Goal: Task Accomplishment & Management: Manage account settings

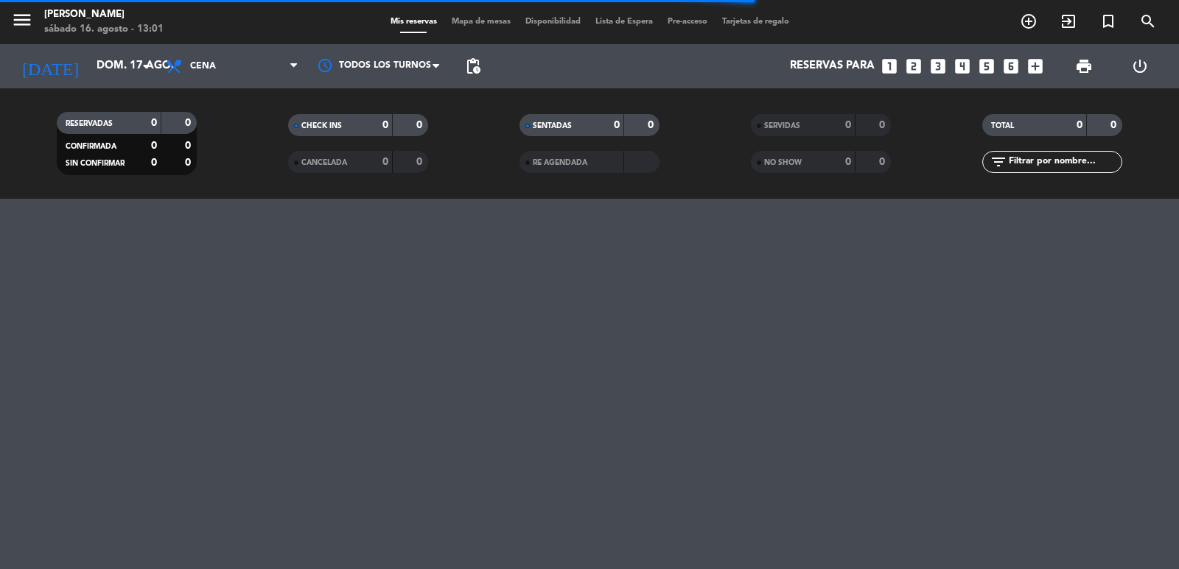
click at [1044, 167] on input "text" at bounding box center [1064, 162] width 114 height 16
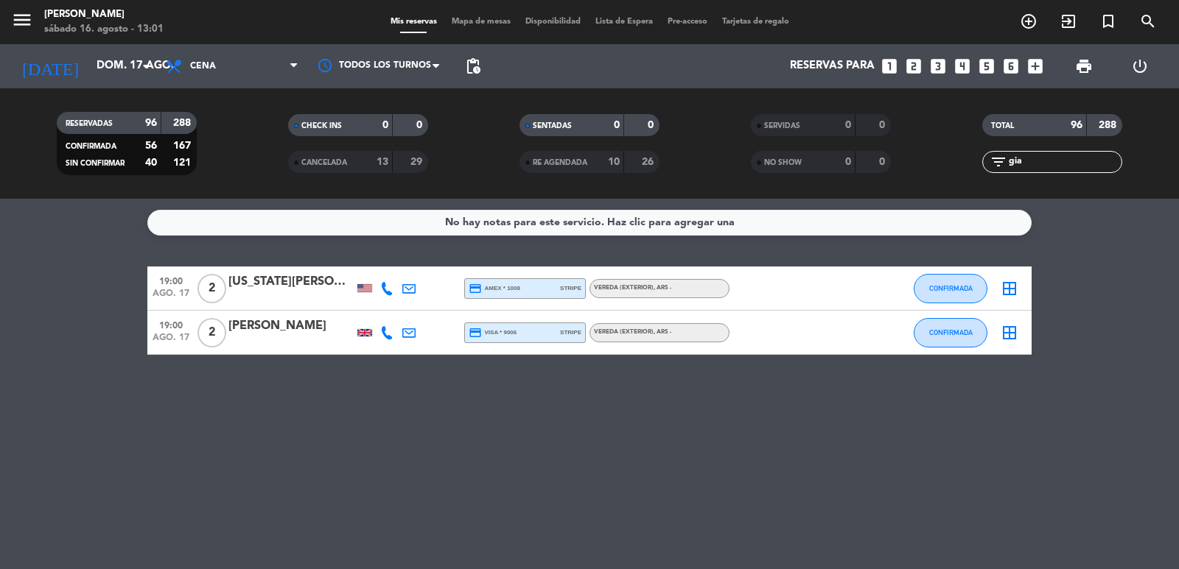
click at [260, 336] on div "[PERSON_NAME]" at bounding box center [290, 326] width 125 height 19
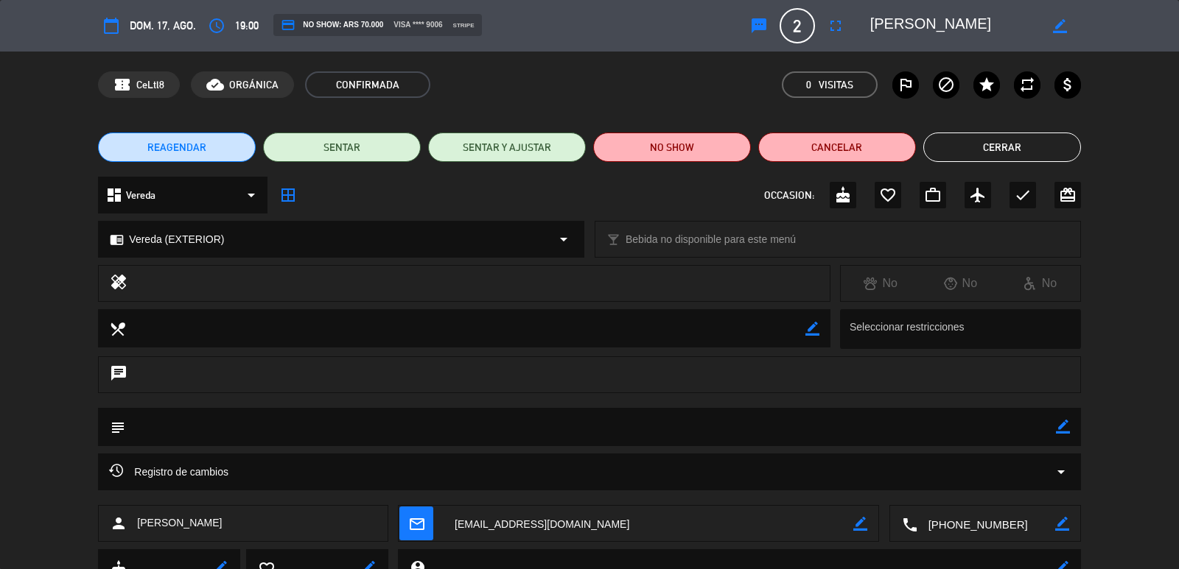
click at [151, 195] on span "Vereda" at bounding box center [140, 195] width 29 height 17
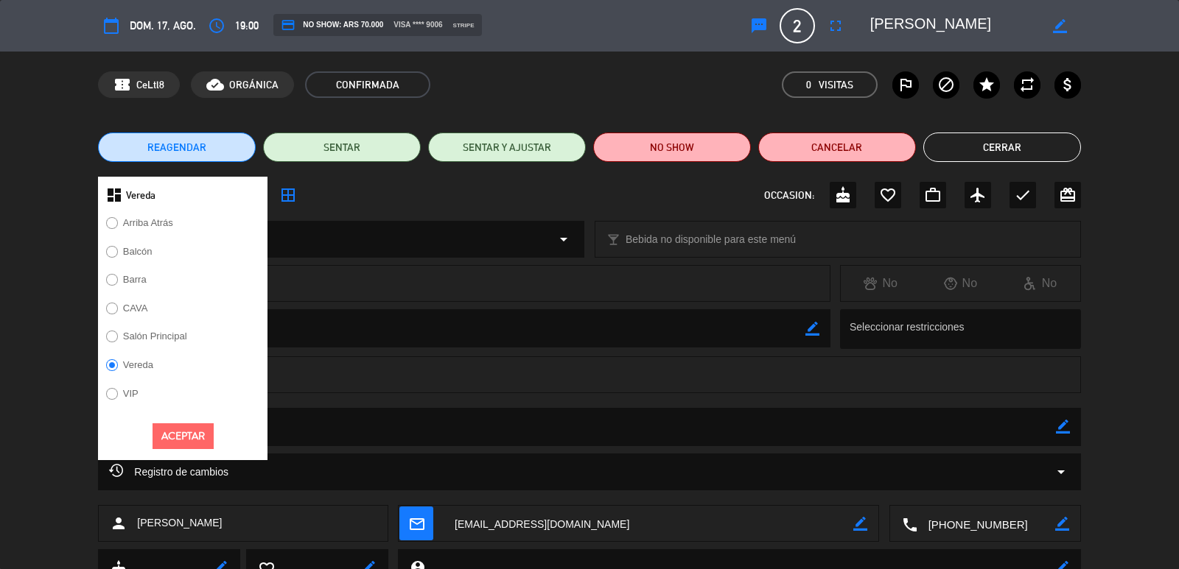
click at [150, 335] on label "Salón Principal" at bounding box center [155, 337] width 64 height 10
click at [177, 436] on button "Aceptar" at bounding box center [182, 437] width 61 height 26
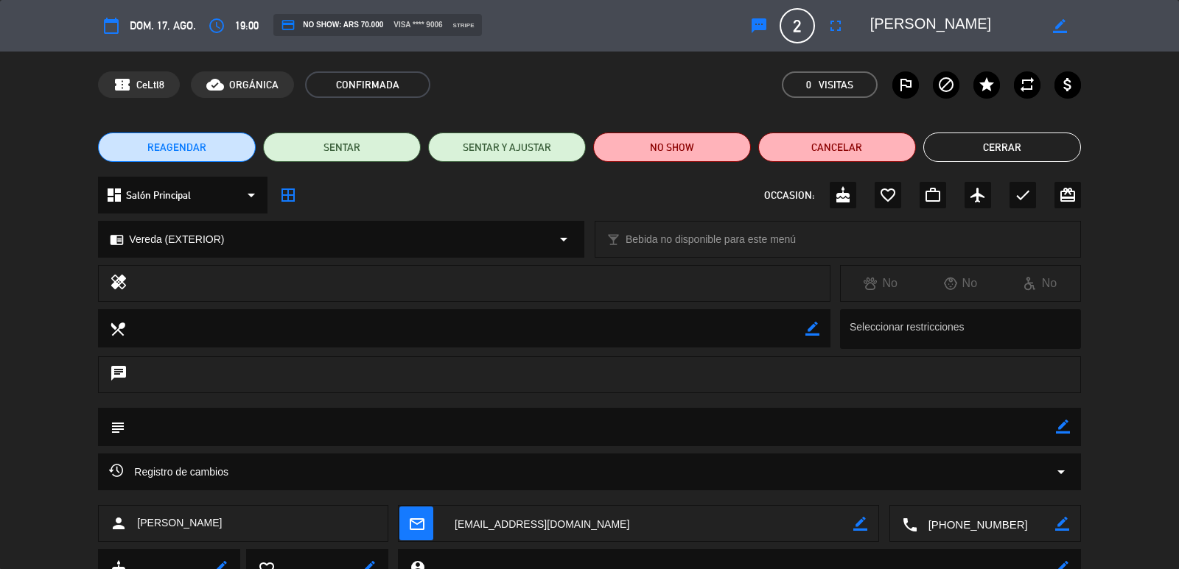
click at [161, 247] on span "Vereda (EXTERIOR)" at bounding box center [176, 239] width 95 height 17
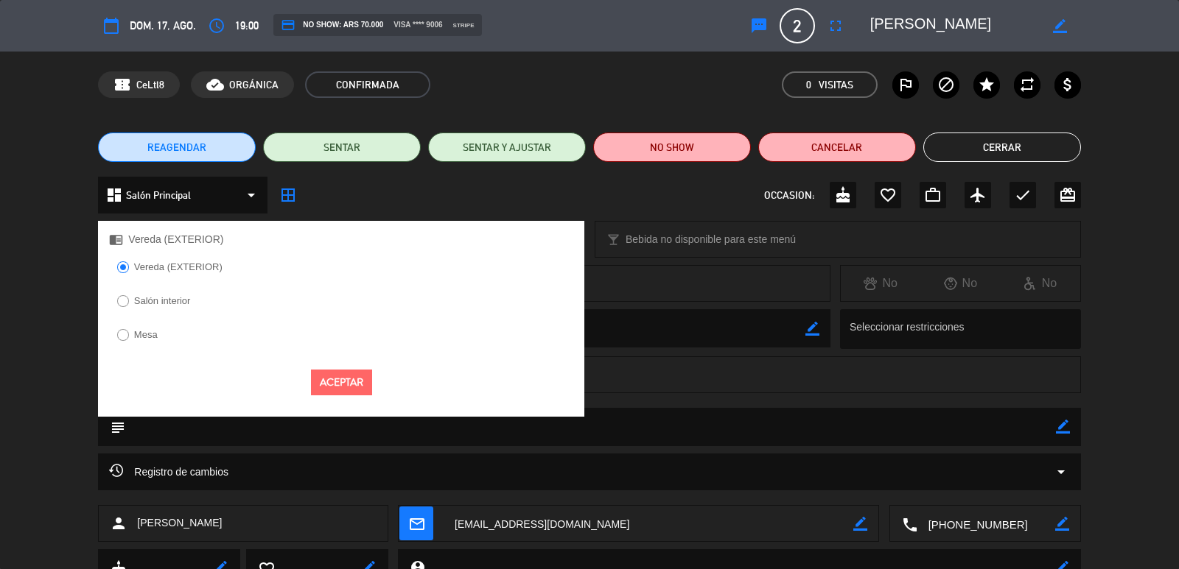
click at [162, 296] on label "Salón interior" at bounding box center [162, 301] width 57 height 10
click at [334, 383] on button "Aceptar" at bounding box center [341, 383] width 61 height 26
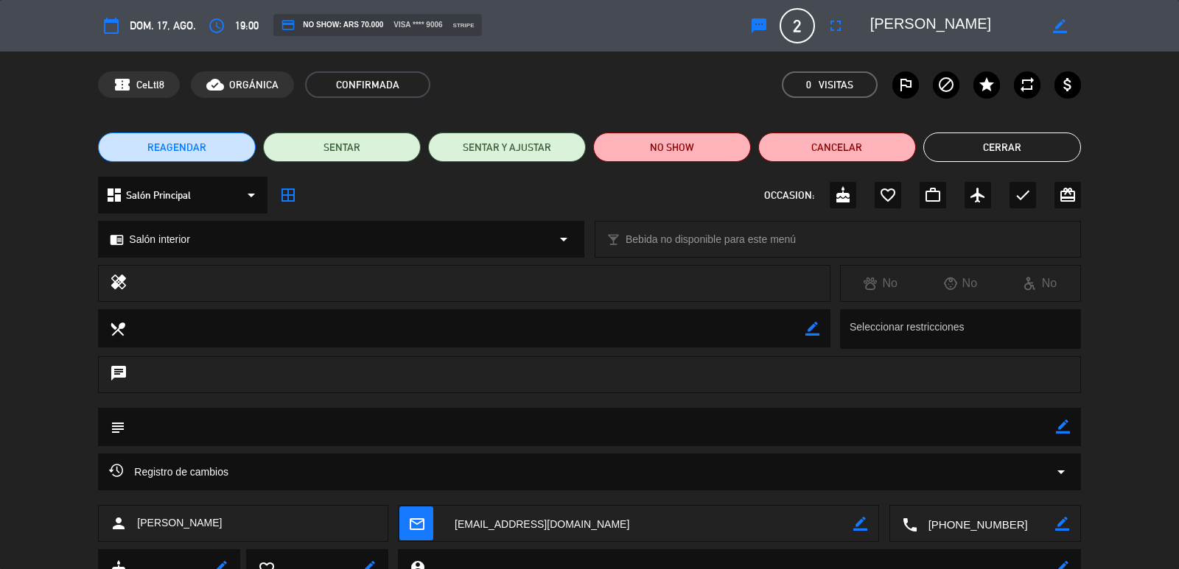
click at [421, 520] on icon "mail_outline" at bounding box center [416, 524] width 16 height 16
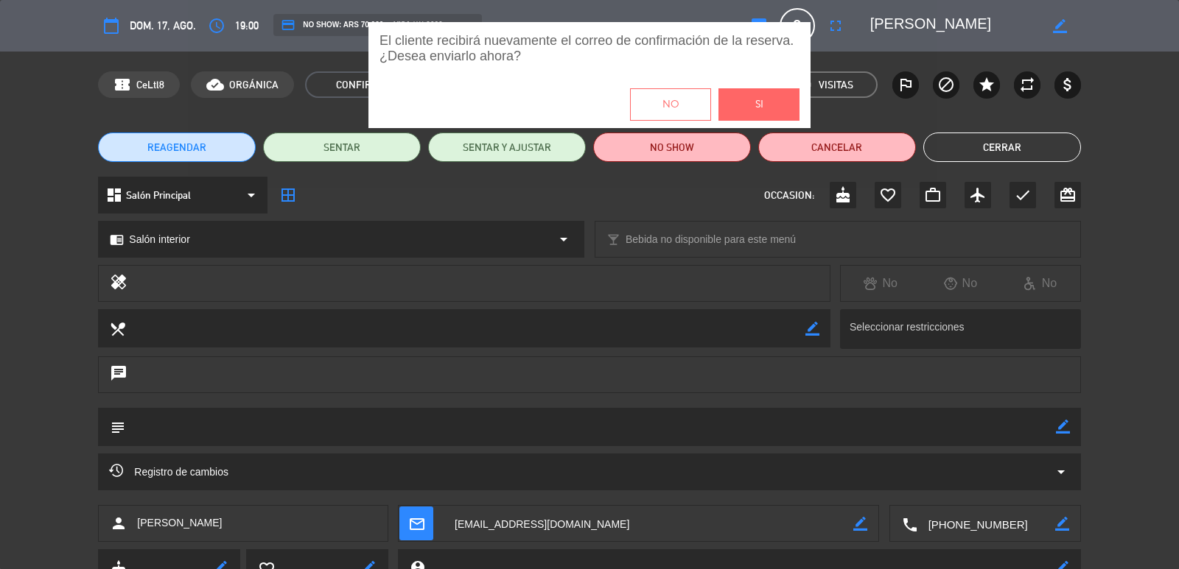
click at [767, 99] on button "Si" at bounding box center [758, 104] width 81 height 32
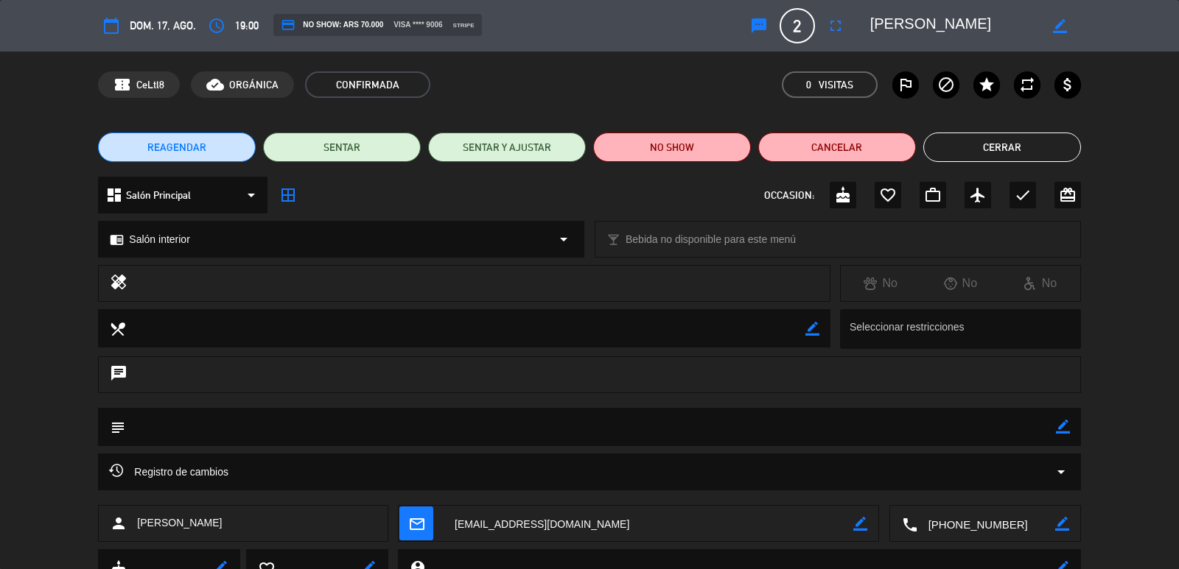
click at [1017, 141] on button "Cerrar" at bounding box center [1002, 147] width 158 height 29
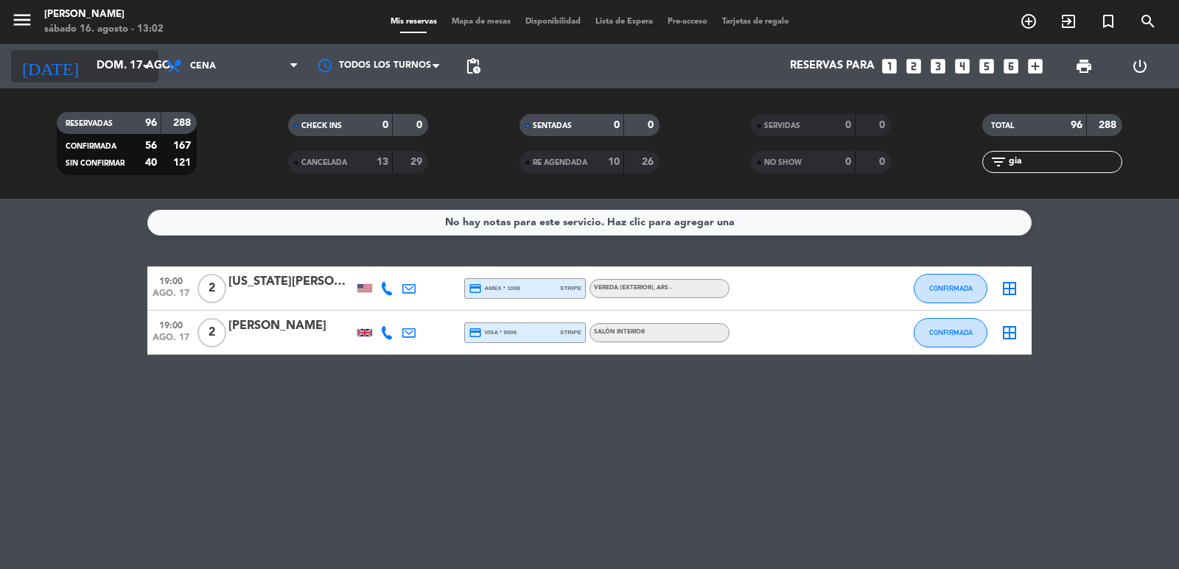
click at [89, 74] on input "dom. 17 ago." at bounding box center [160, 66] width 142 height 28
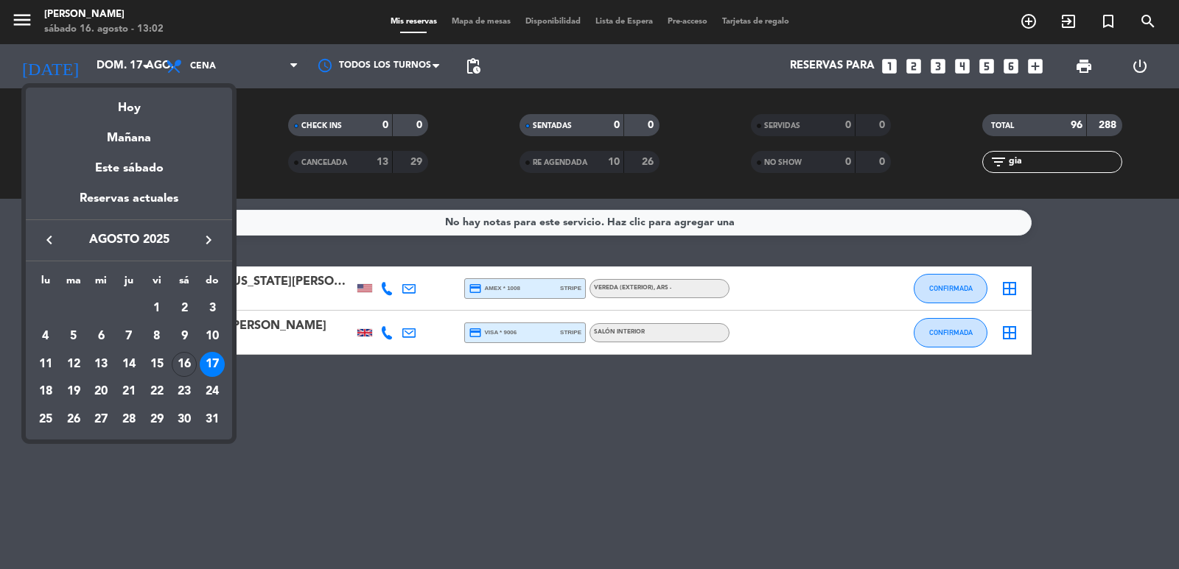
click at [269, 114] on div at bounding box center [589, 284] width 1179 height 569
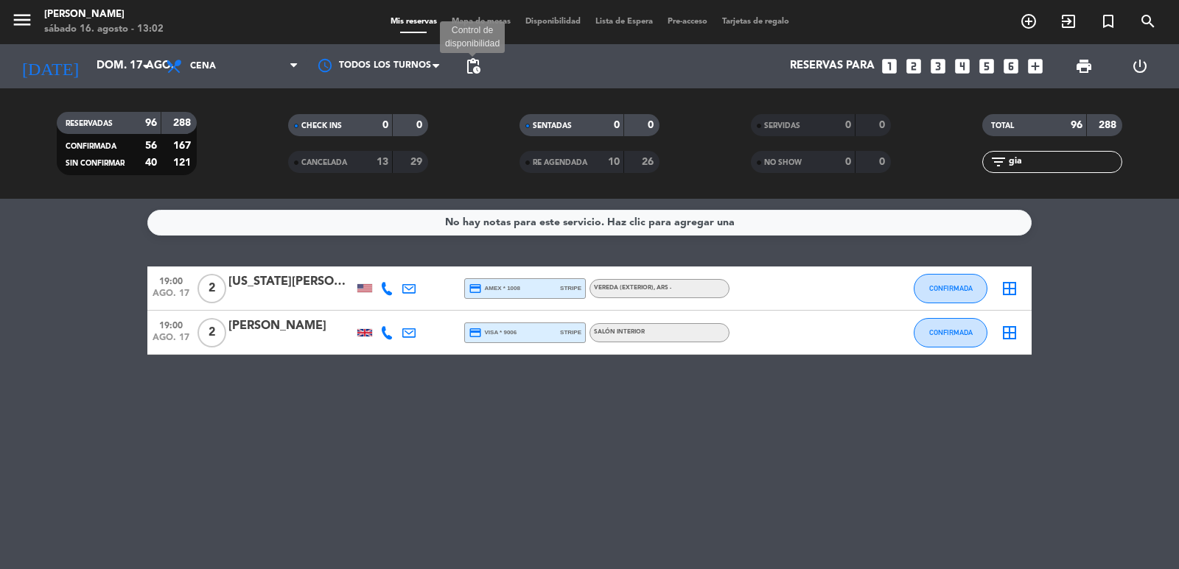
click at [471, 65] on span "pending_actions" at bounding box center [473, 66] width 18 height 18
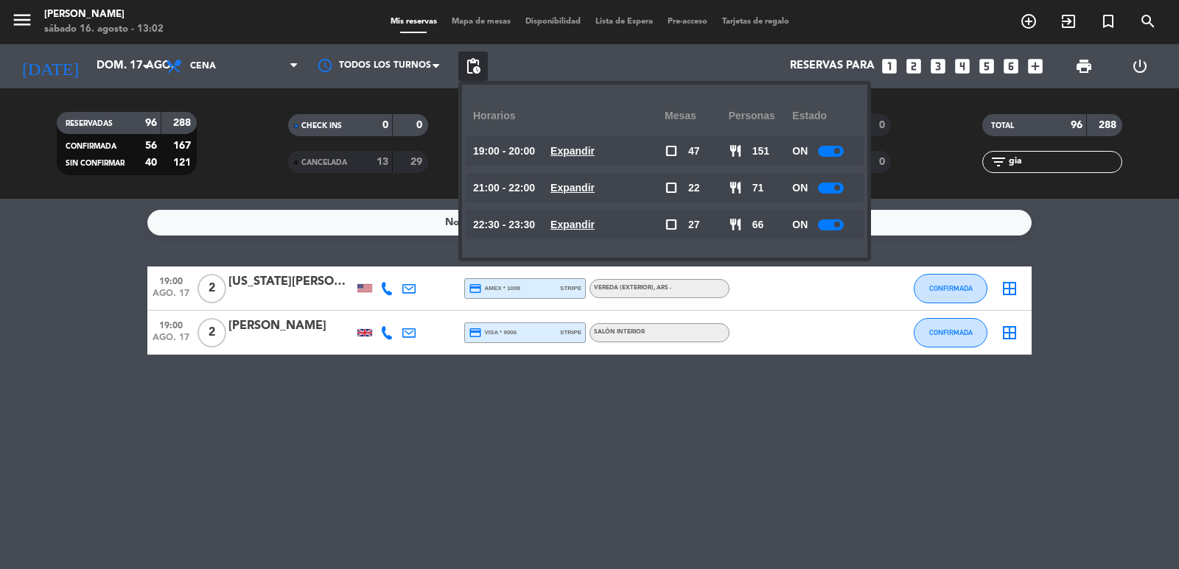
click at [595, 191] on u "Expandir" at bounding box center [572, 188] width 44 height 12
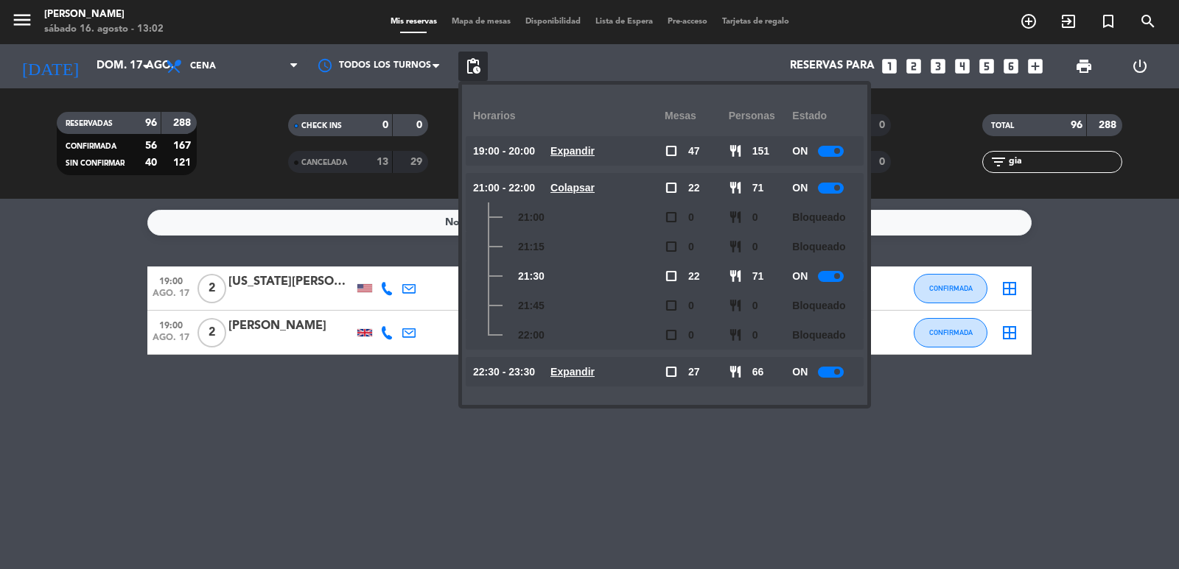
click at [595, 191] on u "Colapsar" at bounding box center [572, 188] width 44 height 12
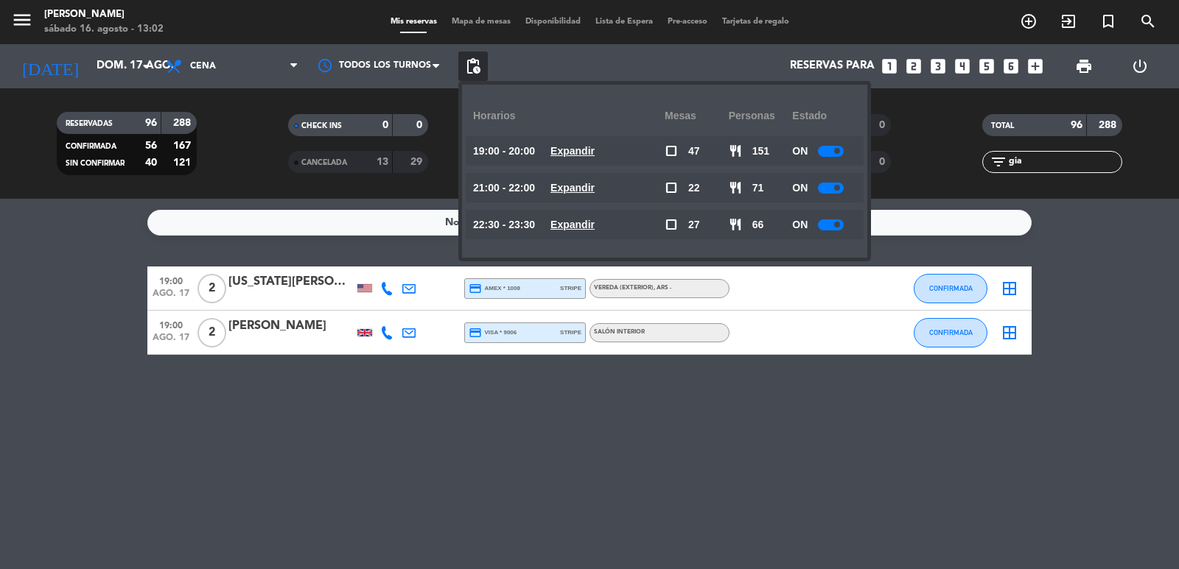
click at [1042, 152] on div "filter_list gia" at bounding box center [1052, 162] width 140 height 22
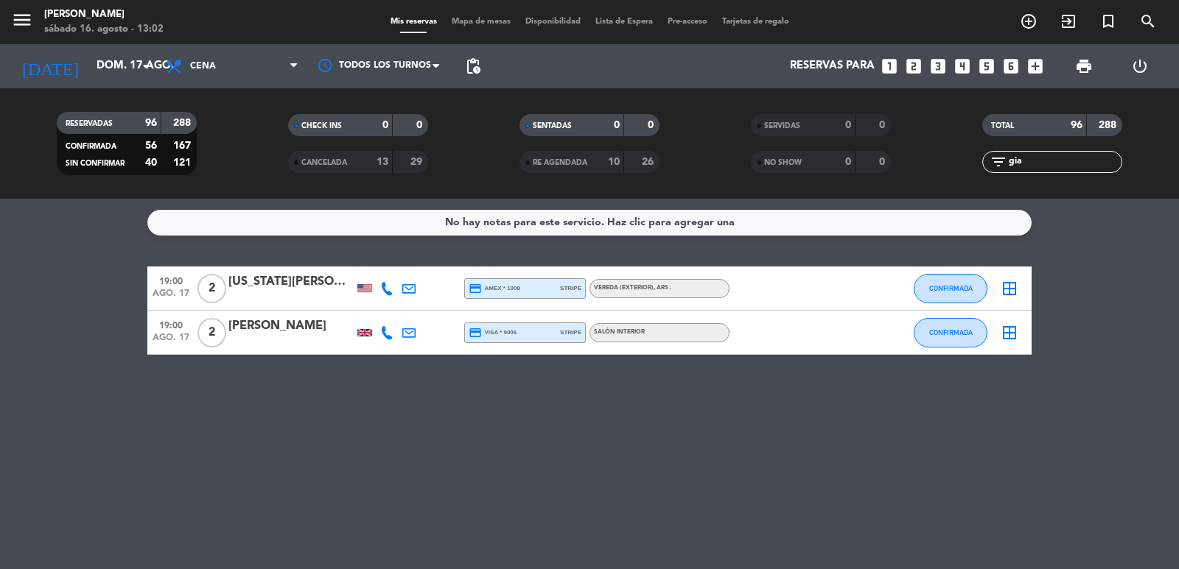
click at [1041, 164] on input "gia" at bounding box center [1064, 162] width 114 height 16
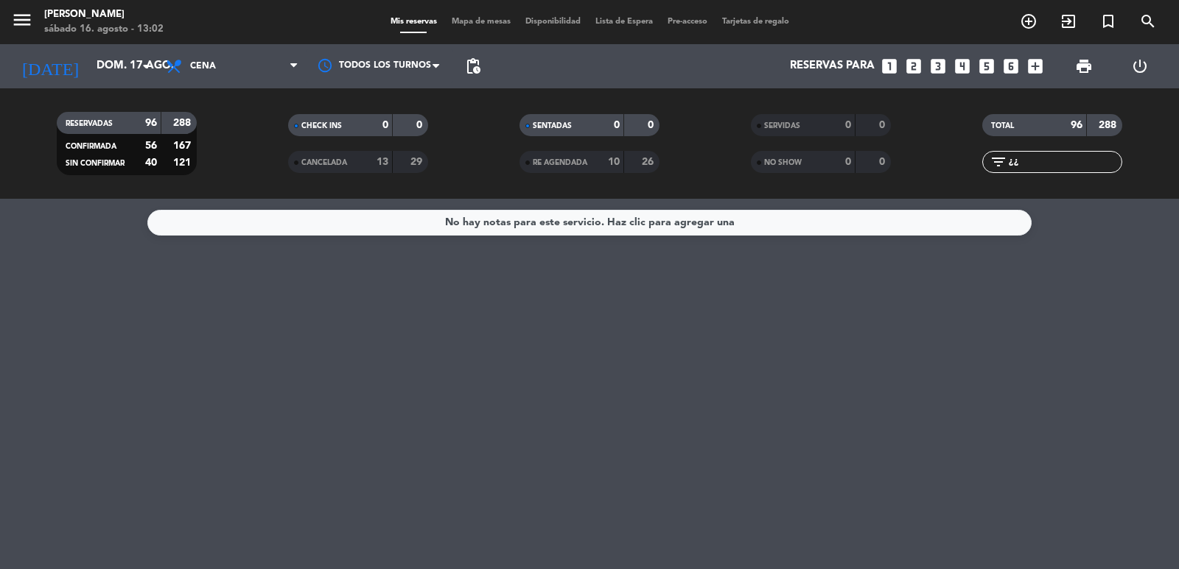
type input "¿"
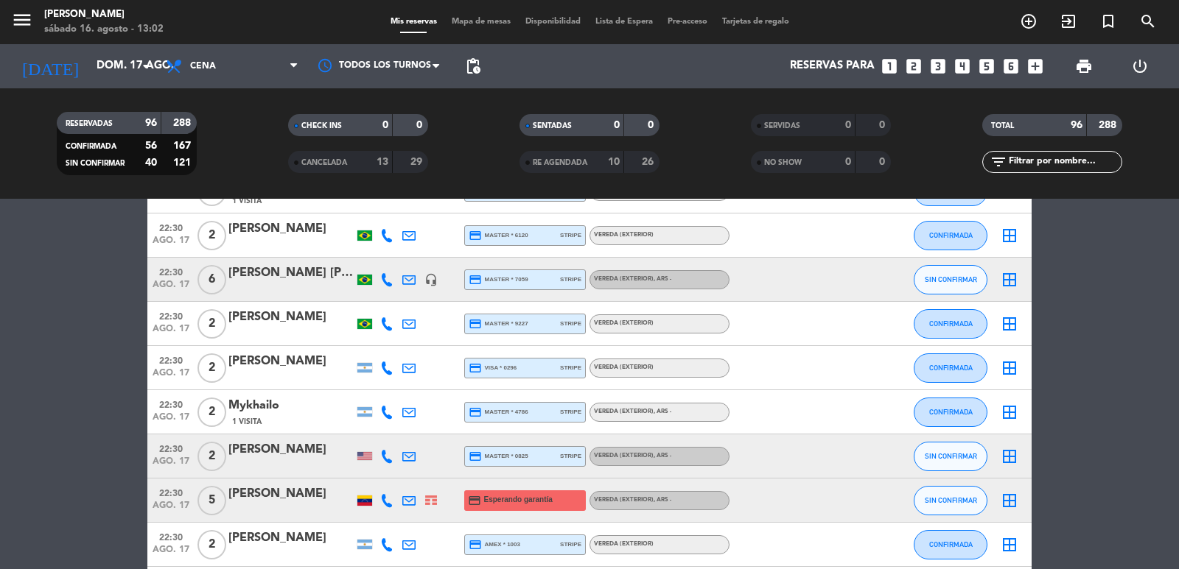
scroll to position [3536, 0]
